Goal: Download file/media

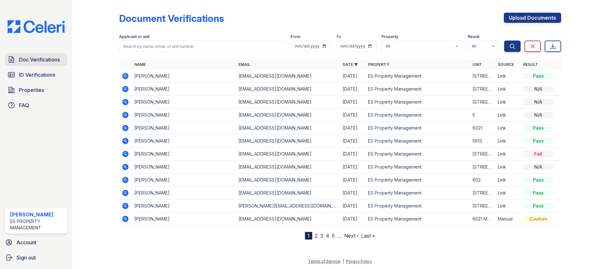
click at [34, 64] on link "Doc Verifications" at bounding box center [36, 59] width 62 height 13
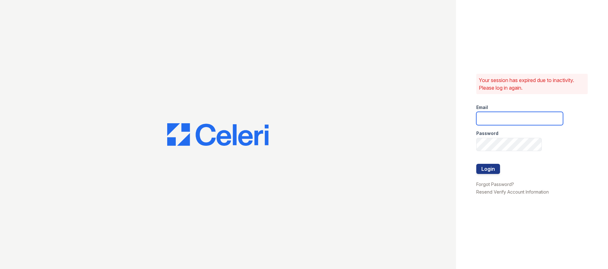
click at [499, 122] on input "email" at bounding box center [519, 118] width 87 height 13
type input "Dana@indianapolispropertymanagement.com"
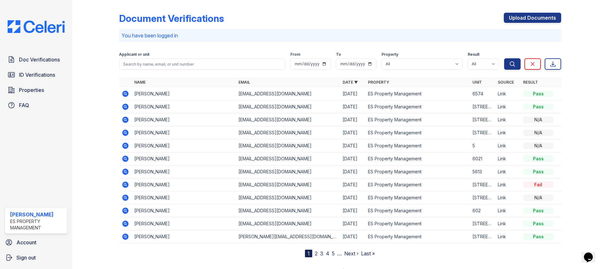
click at [127, 96] on icon at bounding box center [125, 94] width 6 height 6
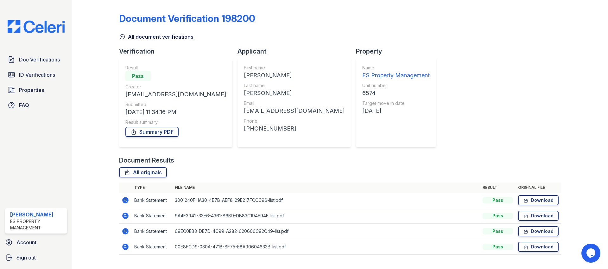
scroll to position [14, 0]
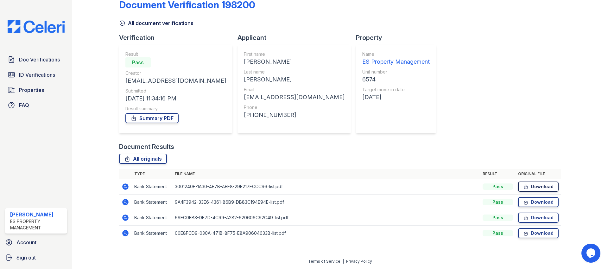
click at [535, 185] on link "Download" at bounding box center [538, 186] width 41 height 10
click at [535, 200] on link "Download" at bounding box center [538, 202] width 41 height 10
click at [535, 221] on link "Download" at bounding box center [538, 217] width 41 height 10
click at [535, 232] on link "Download" at bounding box center [538, 233] width 41 height 10
click at [161, 121] on link "Summary PDF" at bounding box center [151, 118] width 53 height 10
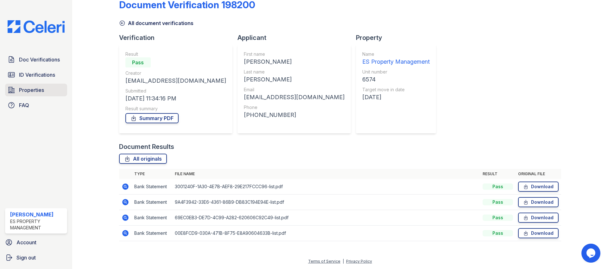
click at [28, 85] on link "Properties" at bounding box center [36, 90] width 62 height 13
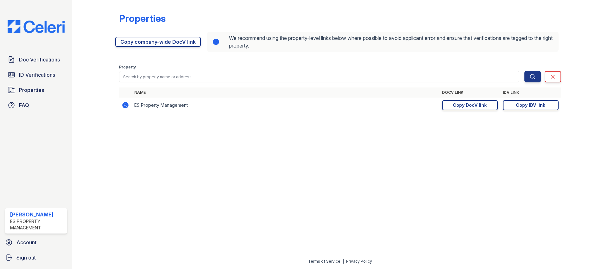
click at [31, 75] on span "ID Verifications" at bounding box center [37, 75] width 36 height 8
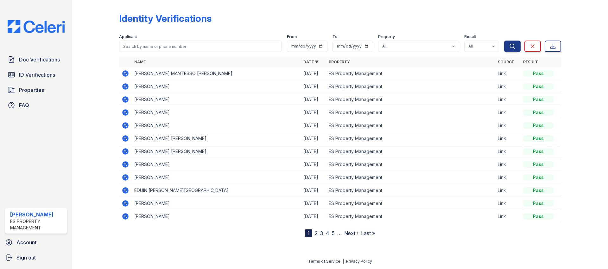
click at [125, 89] on icon at bounding box center [125, 86] width 6 height 6
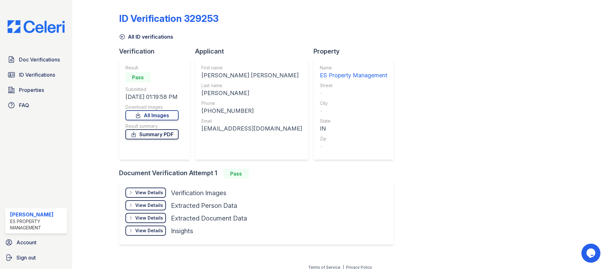
click at [150, 134] on link "Summary PDF" at bounding box center [151, 134] width 53 height 10
click at [158, 138] on link "Summary PDF" at bounding box center [151, 134] width 53 height 10
click at [158, 114] on link "All Images" at bounding box center [151, 115] width 53 height 10
click at [30, 60] on span "Doc Verifications" at bounding box center [39, 60] width 41 height 8
